Goal: Information Seeking & Learning: Understand process/instructions

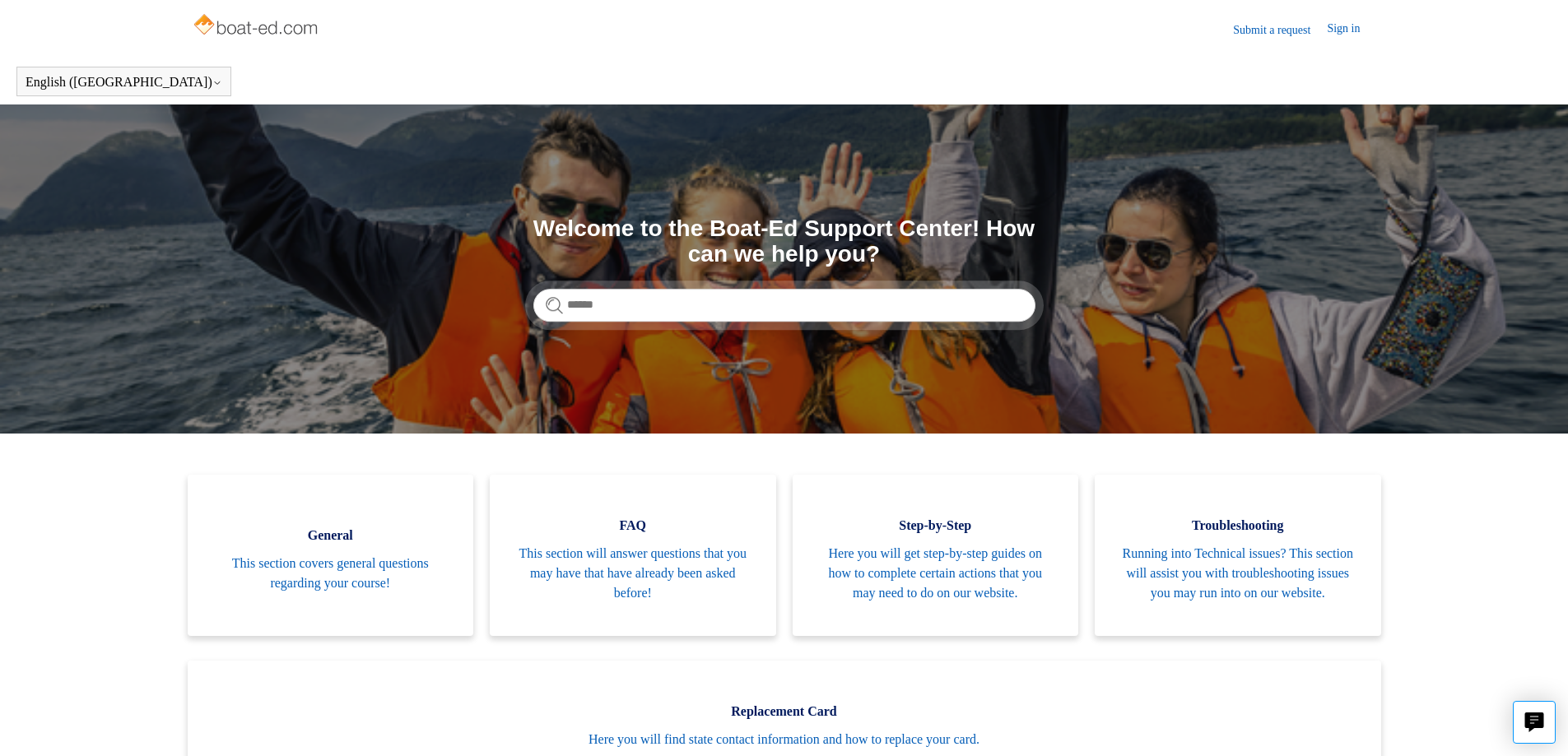
scroll to position [365, 0]
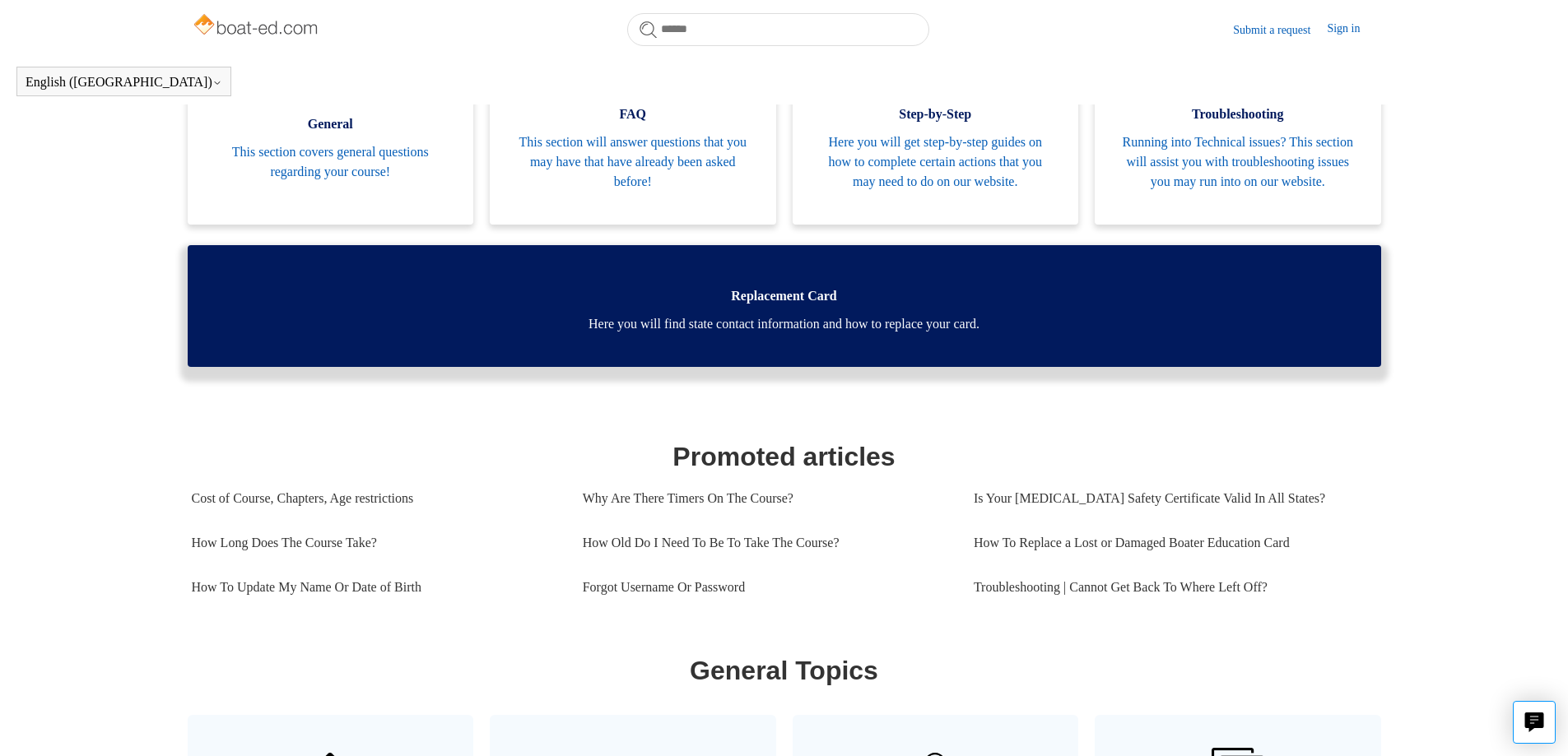
click at [887, 359] on link "Replacement Card Here you will find state contact information and how to replac…" at bounding box center [784, 306] width 1193 height 121
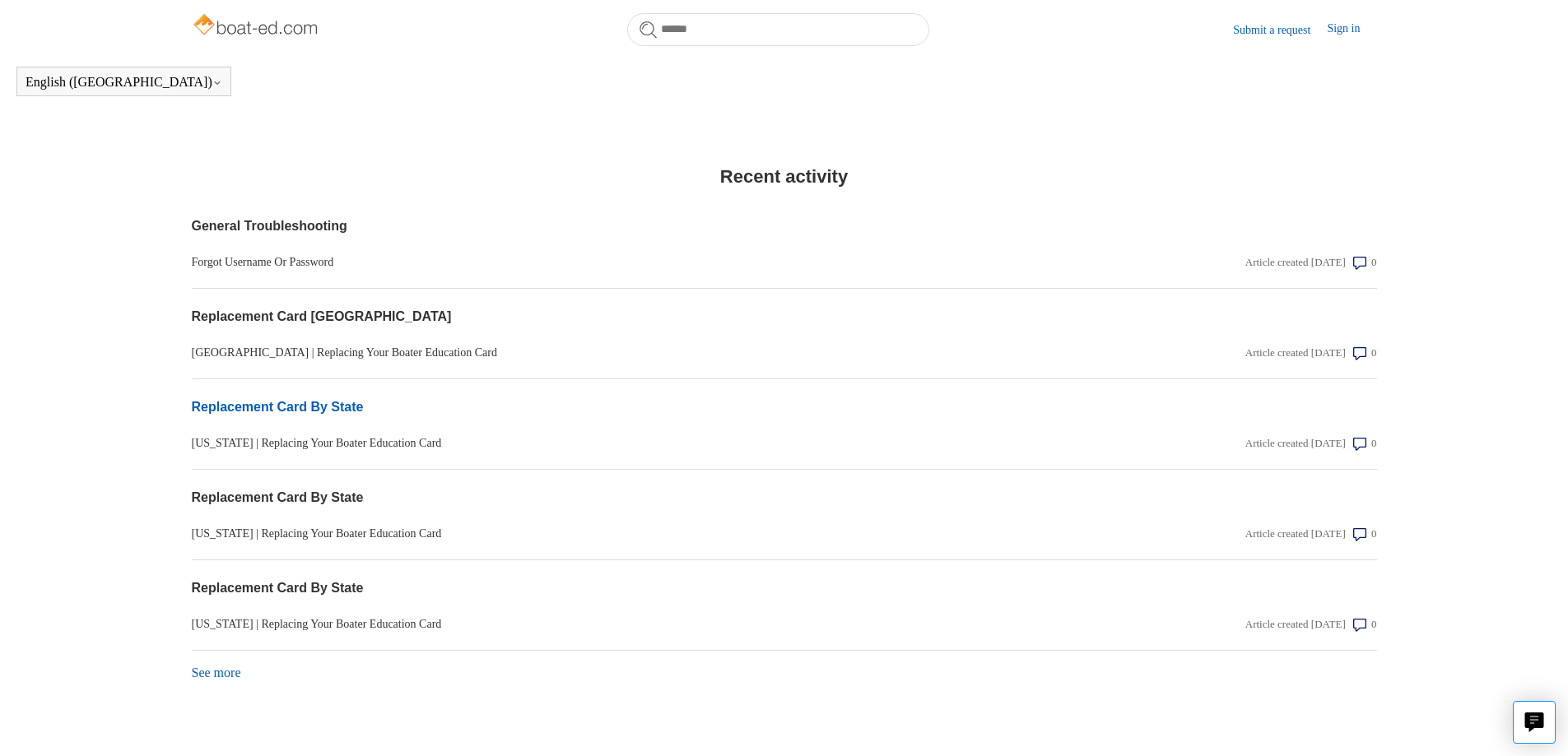
scroll to position [1274, 0]
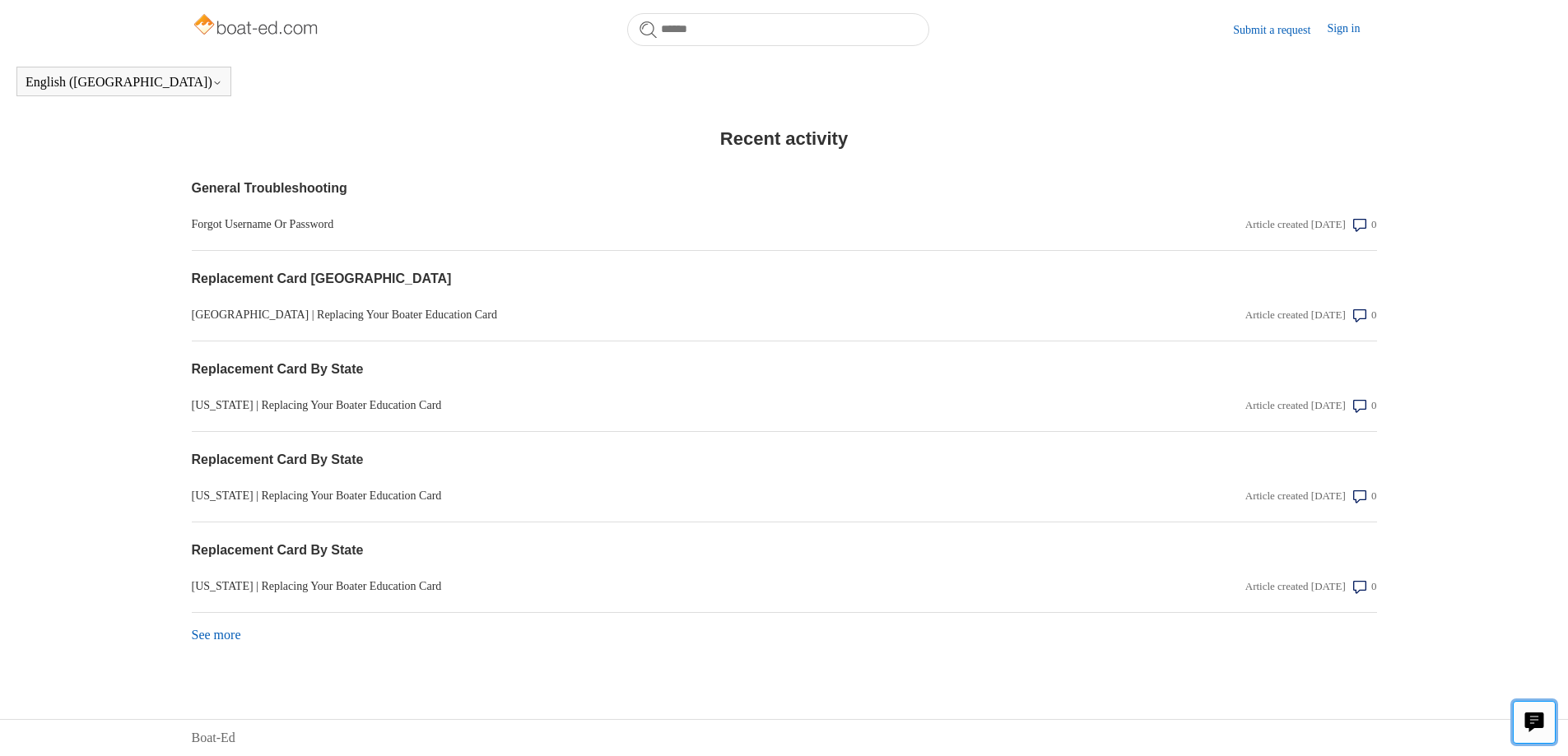
click at [1519, 722] on button "Live chat" at bounding box center [1534, 722] width 43 height 43
click at [962, 265] on section "Replacement Card [GEOGRAPHIC_DATA] [GEOGRAPHIC_DATA] | Replacing Your Boater Ed…" at bounding box center [784, 295] width 1185 height 90
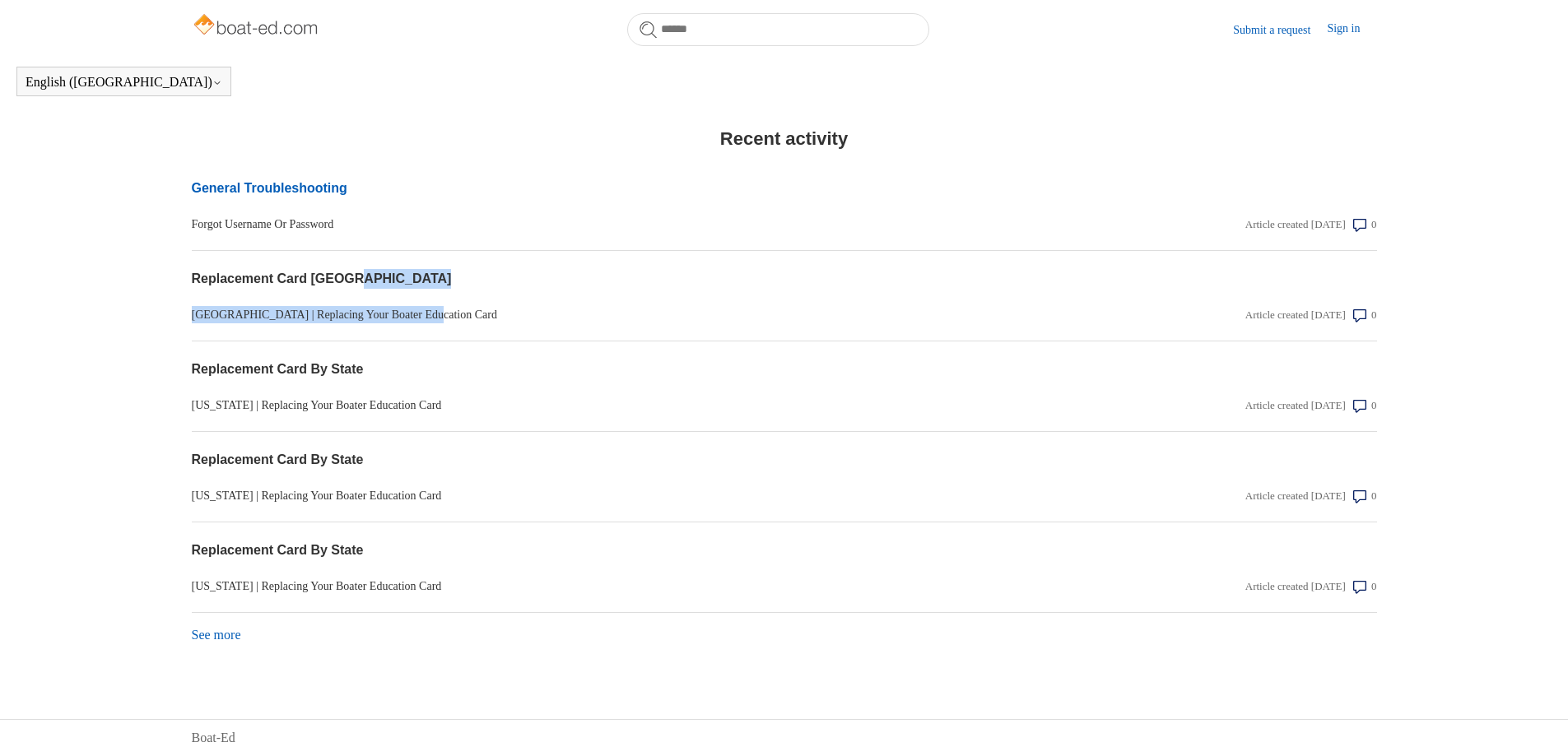
drag, startPoint x: 1032, startPoint y: 289, endPoint x: 759, endPoint y: 179, distance: 294.3
click at [1032, 288] on section "Replacement Card [GEOGRAPHIC_DATA] [GEOGRAPHIC_DATA] | Replacing Your Boater Ed…" at bounding box center [784, 295] width 1185 height 90
